Goal: Task Accomplishment & Management: Manage account settings

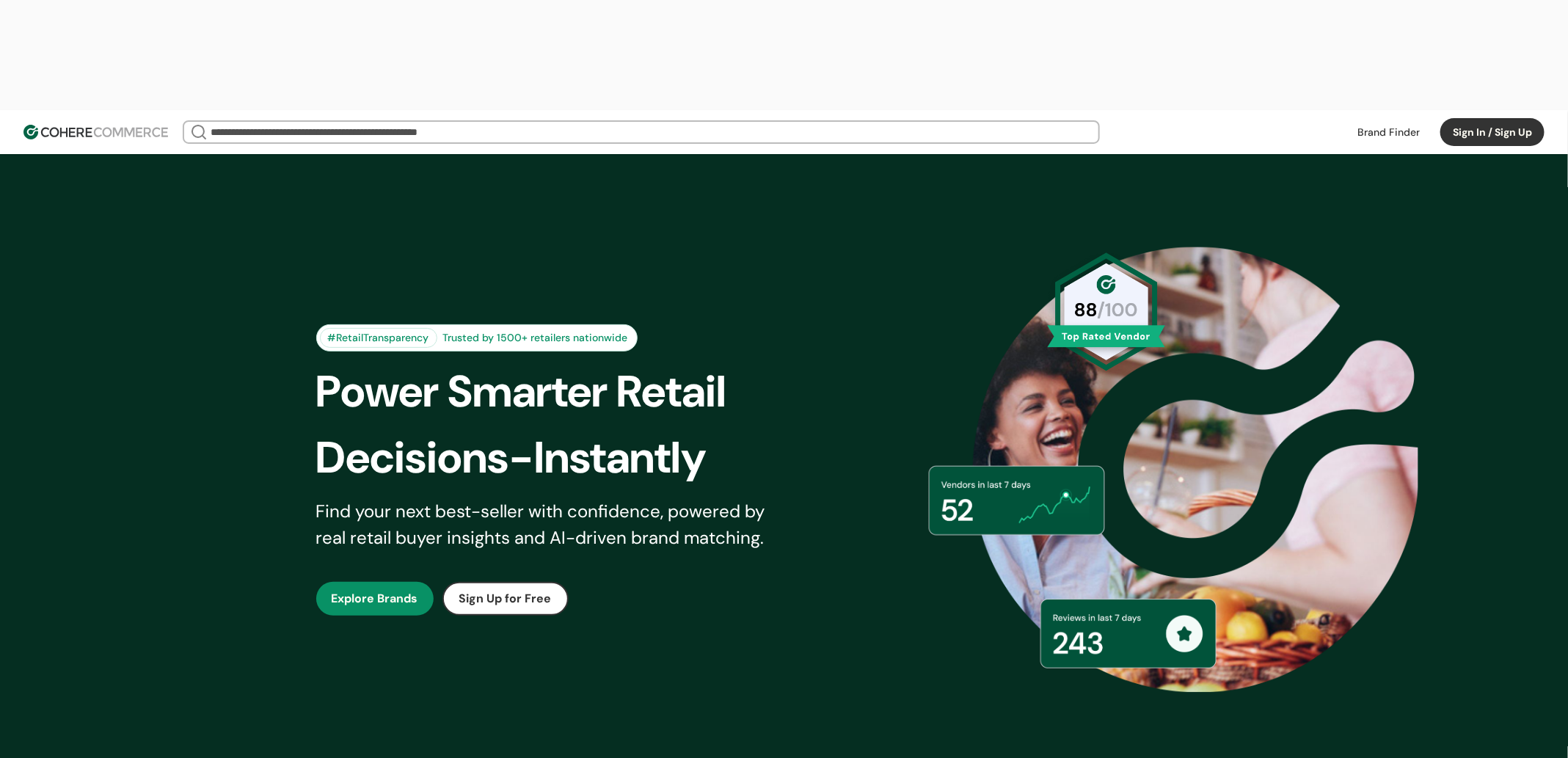
click at [1474, 118] on button "Sign In / Sign Up" at bounding box center [1493, 132] width 105 height 28
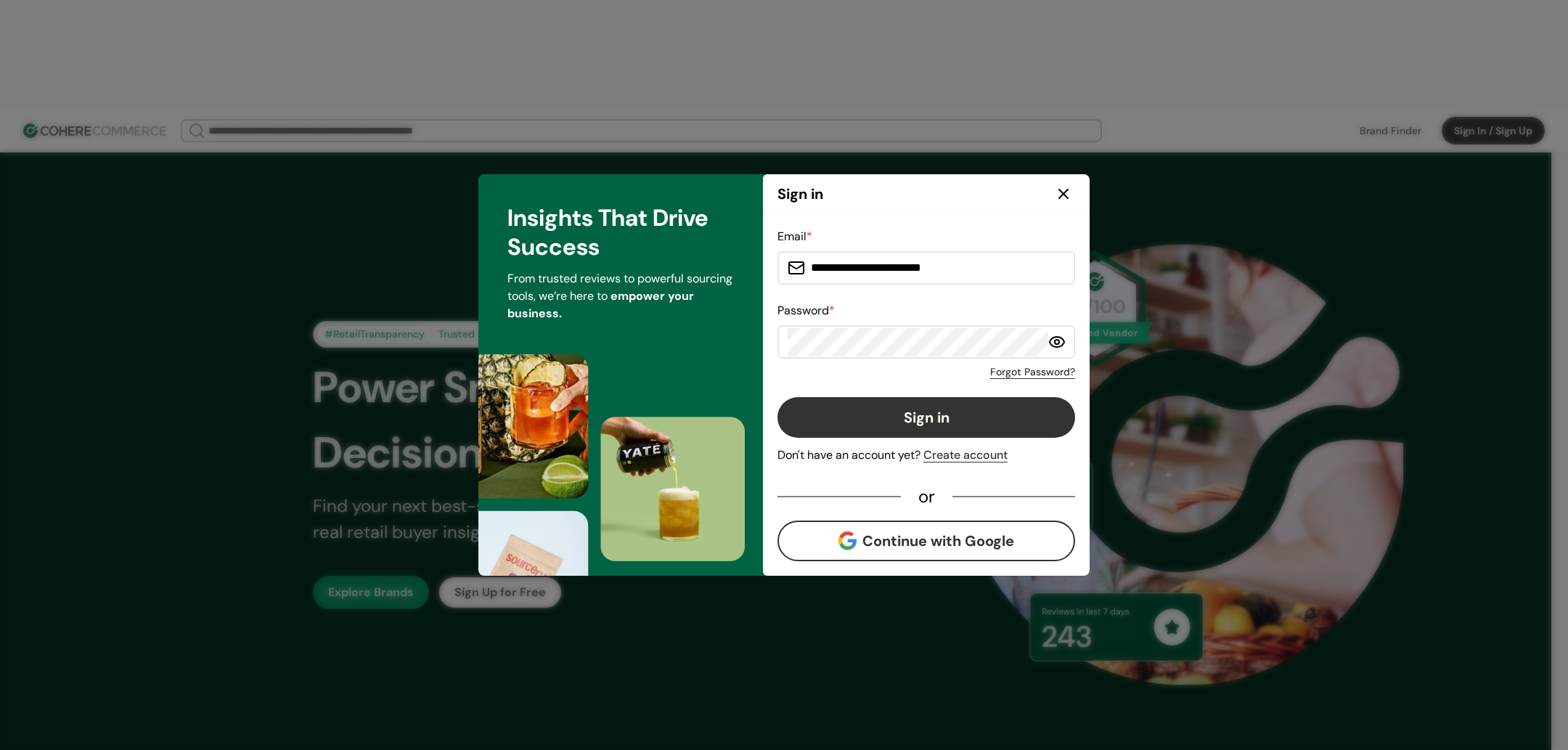
click at [1066, 194] on icon at bounding box center [1064, 194] width 18 height 18
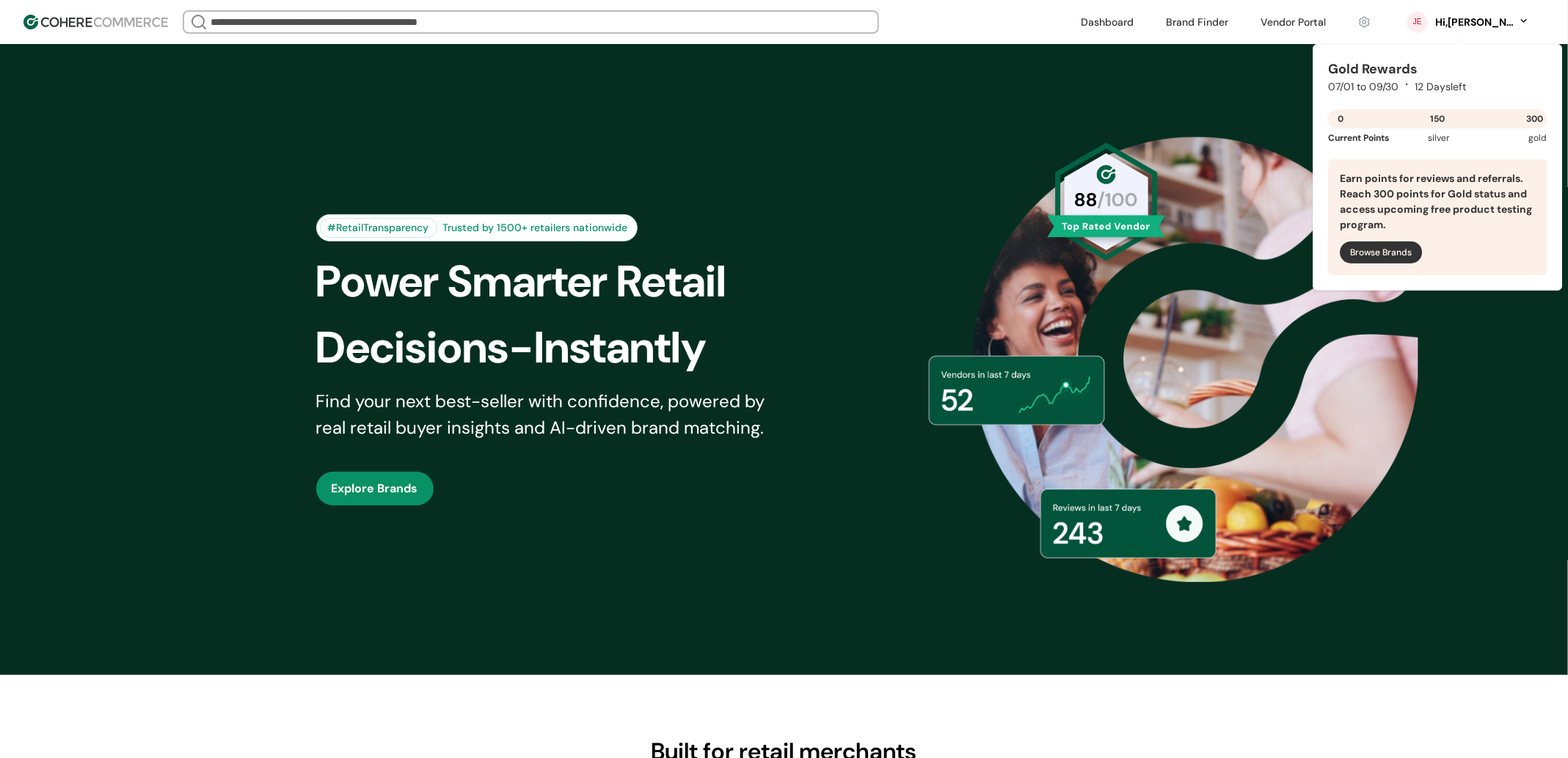
click at [1509, 19] on div "Hi, [PERSON_NAME]" at bounding box center [1475, 23] width 81 height 16
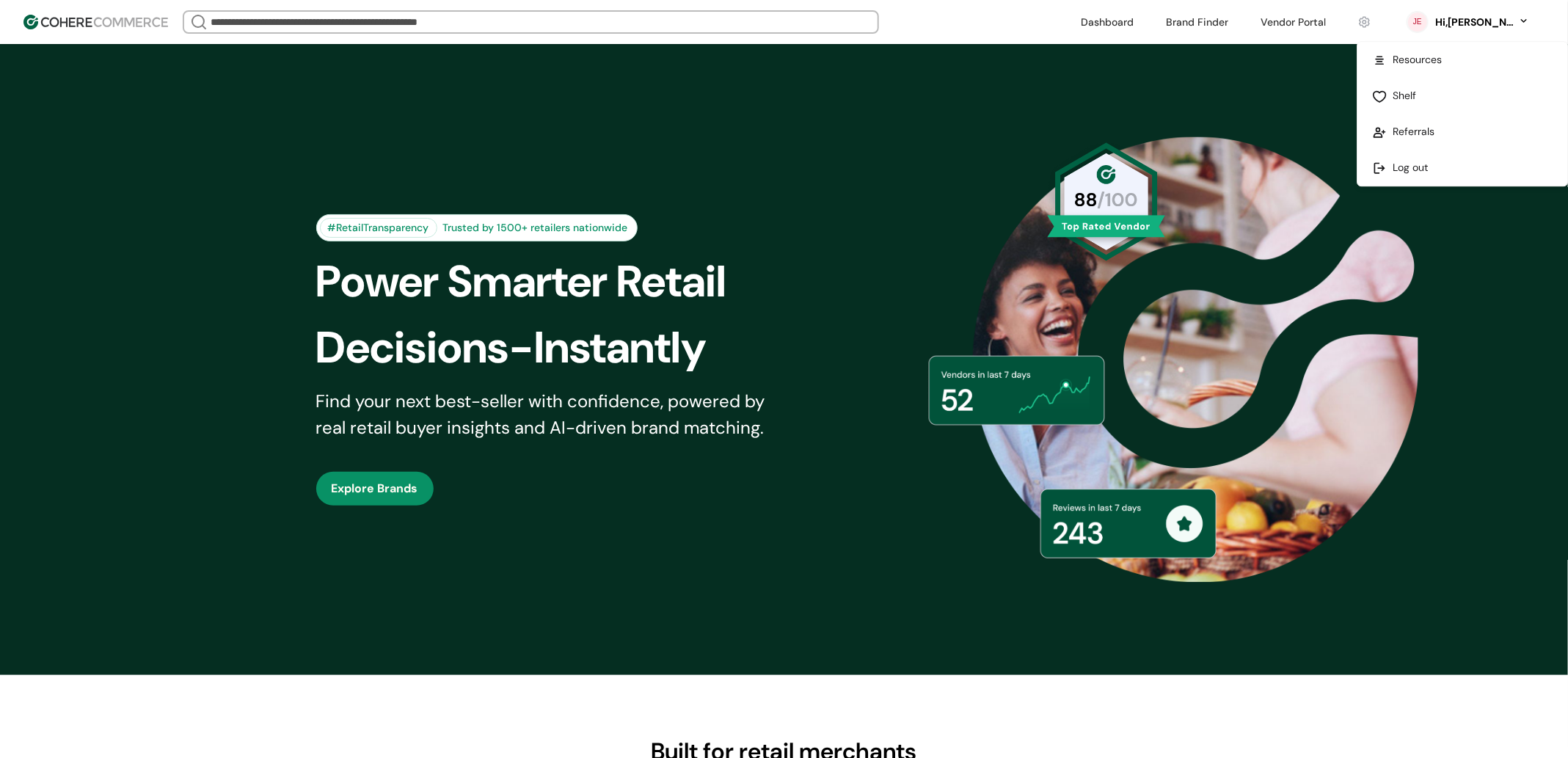
click at [1429, 162] on link at bounding box center [1463, 168] width 210 height 36
